Goal: Use online tool/utility: Utilize a website feature to perform a specific function

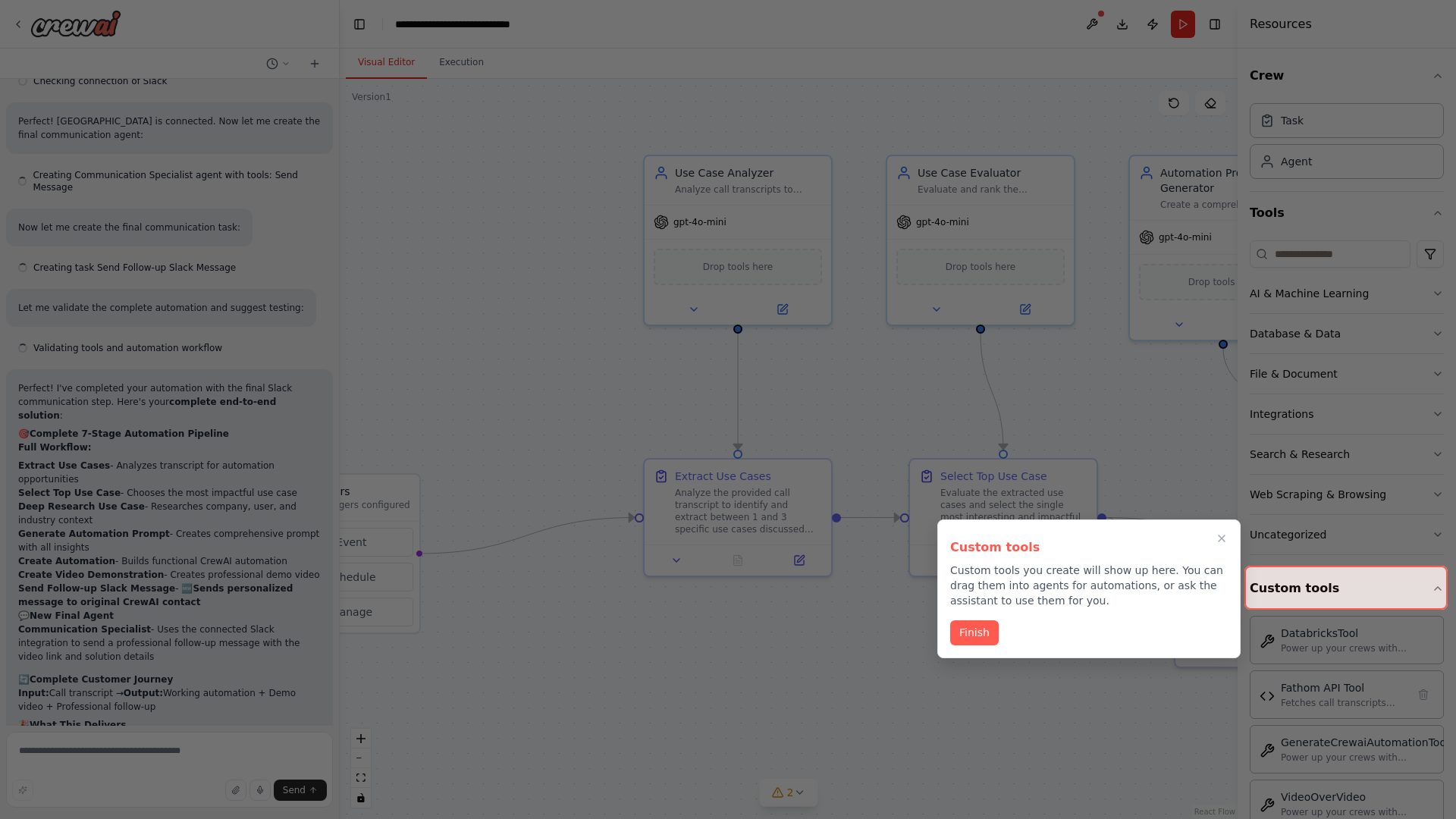
scroll to position [6408, 0]
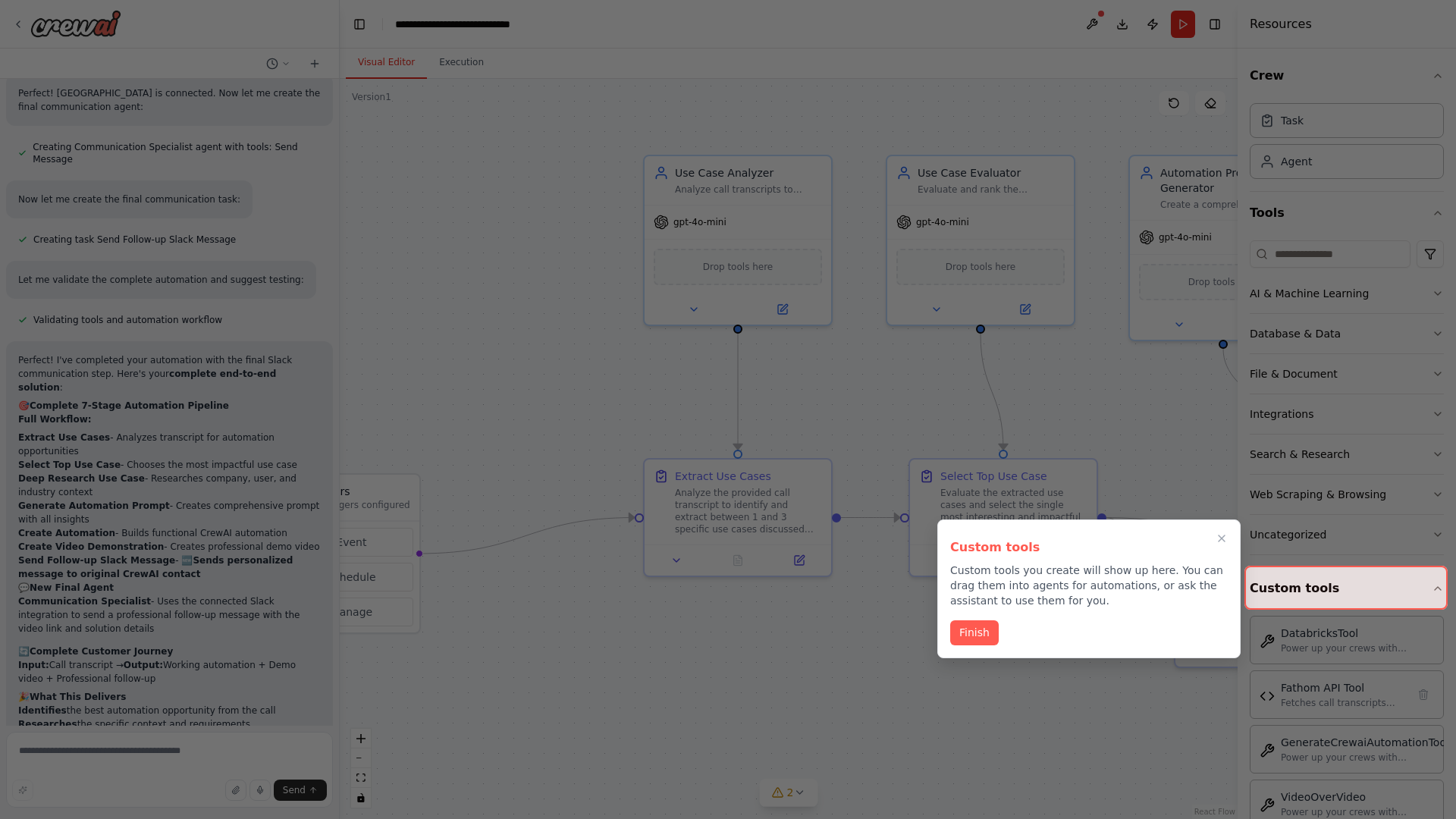
drag, startPoint x: 1065, startPoint y: 472, endPoint x: 881, endPoint y: 411, distance: 193.8
click at [879, 407] on div at bounding box center [728, 410] width 1456 height 819
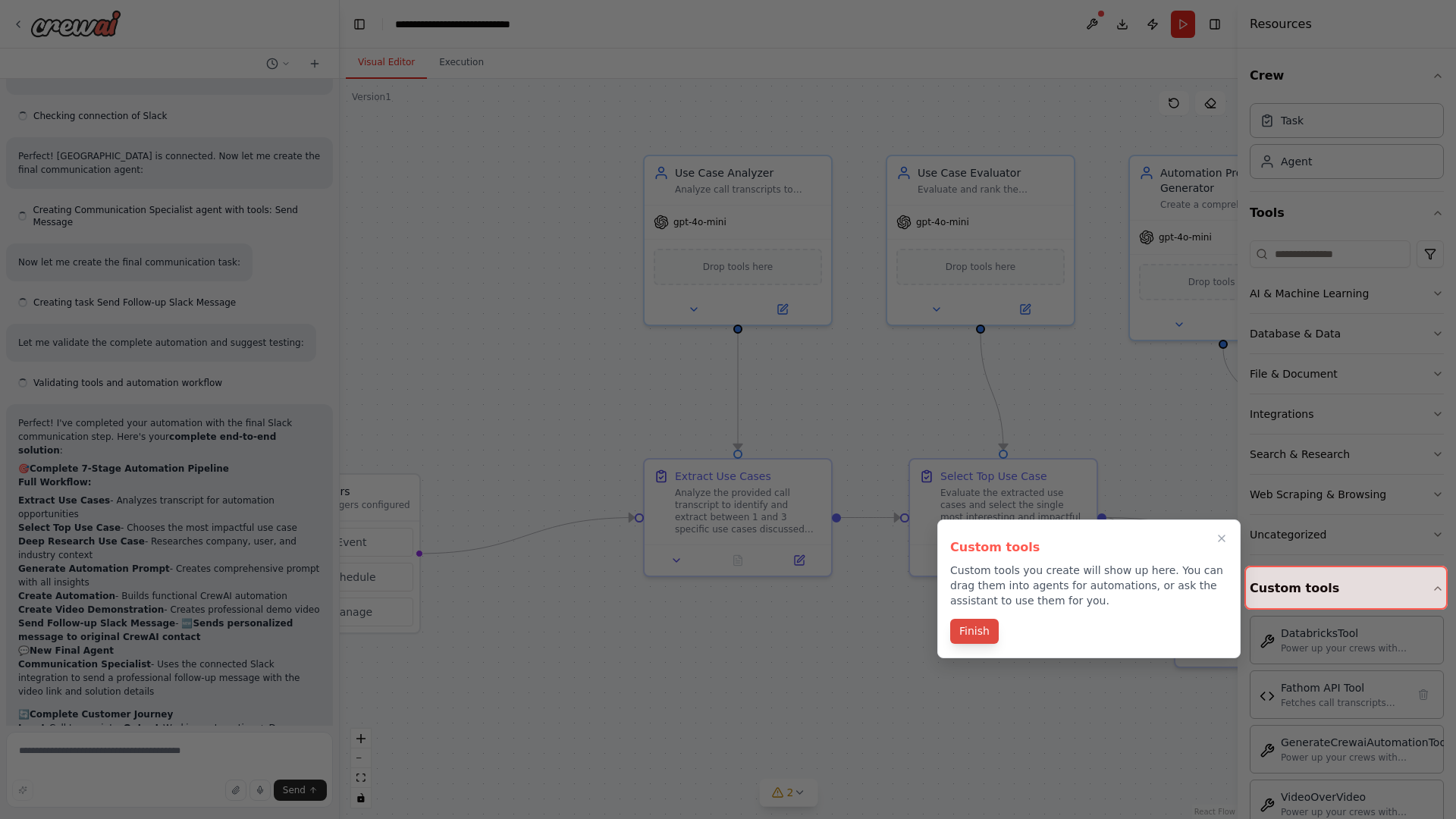
scroll to position [6408, 0]
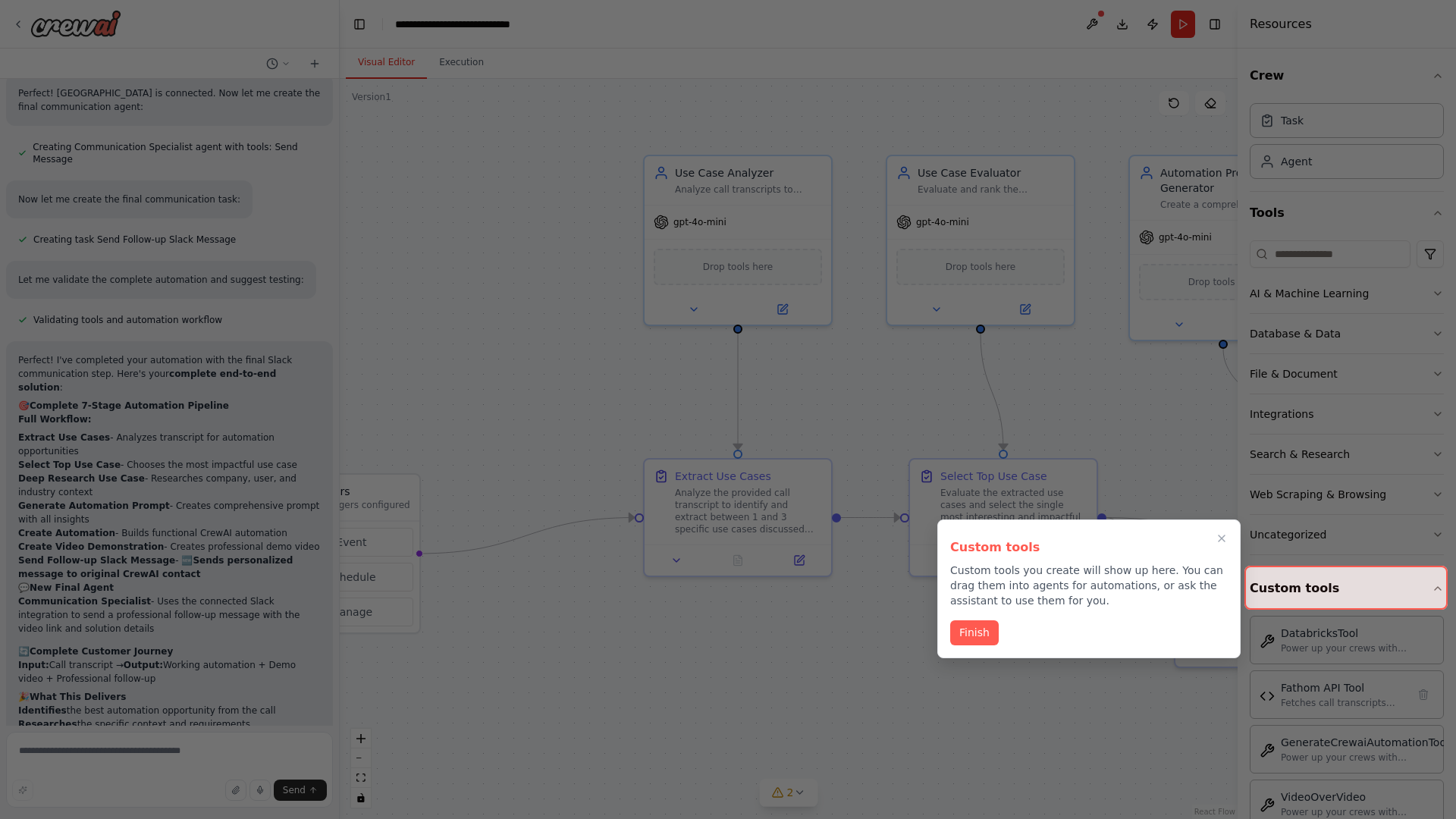
drag, startPoint x: 789, startPoint y: 449, endPoint x: 941, endPoint y: 525, distance: 169.9
click at [941, 525] on div "Create me a crew that will pull a transcript of a recroding from a fathom call.…" at bounding box center [728, 410] width 1456 height 819
drag, startPoint x: 852, startPoint y: 479, endPoint x: 763, endPoint y: 434, distance: 99.7
click at [673, 176] on div at bounding box center [728, 410] width 1456 height 819
drag, startPoint x: 1052, startPoint y: 621, endPoint x: 497, endPoint y: 647, distance: 555.6
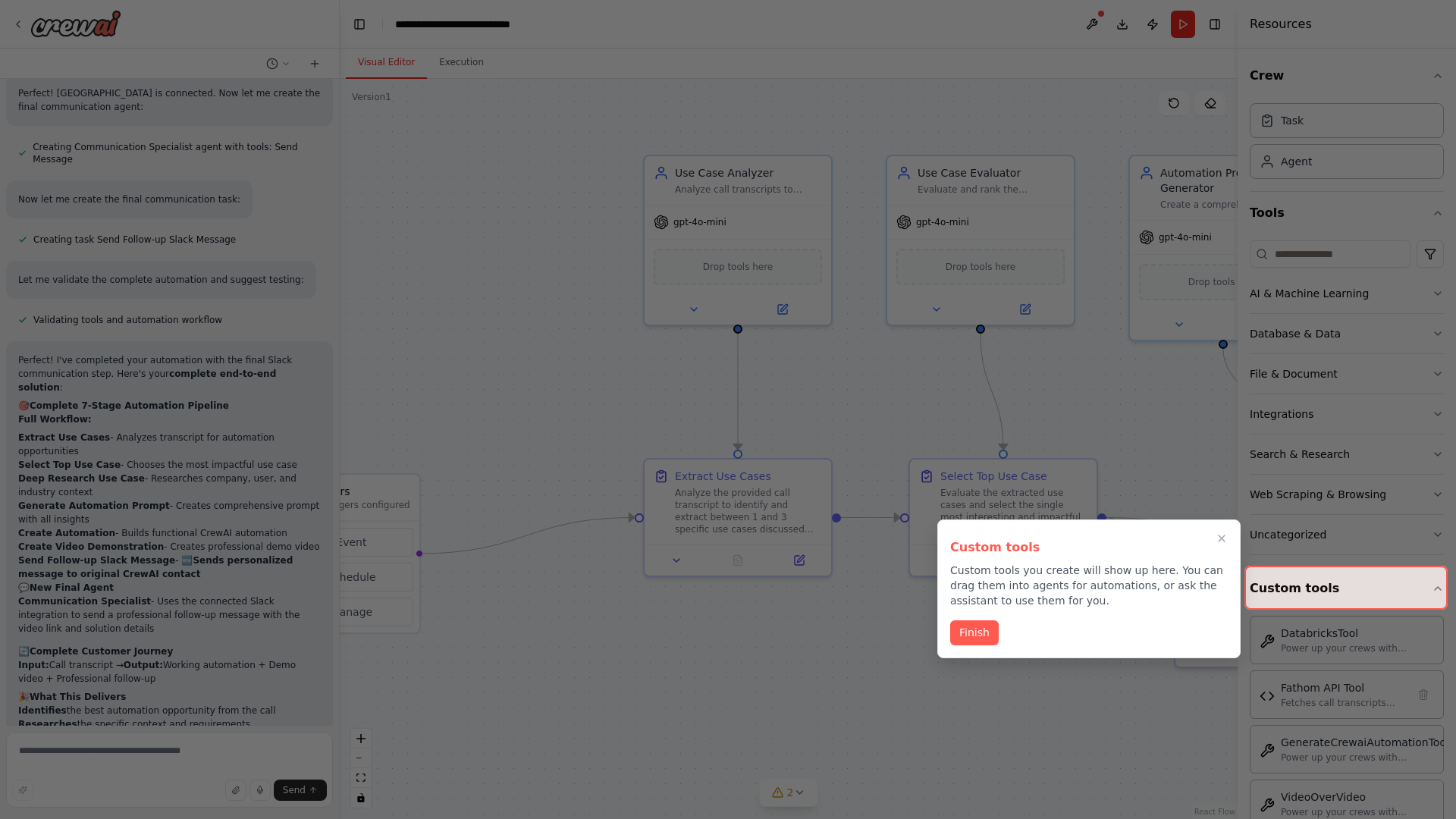
click at [497, 647] on div "Create me a crew that will pull a transcript of a recroding from a fathom call.…" at bounding box center [728, 410] width 1456 height 819
click at [594, 377] on div at bounding box center [728, 410] width 1456 height 819
click at [997, 616] on div "Custom tools Custom tools you create will show up here. You can drag them into …" at bounding box center [1089, 589] width 304 height 139
